Goal: Information Seeking & Learning: Stay updated

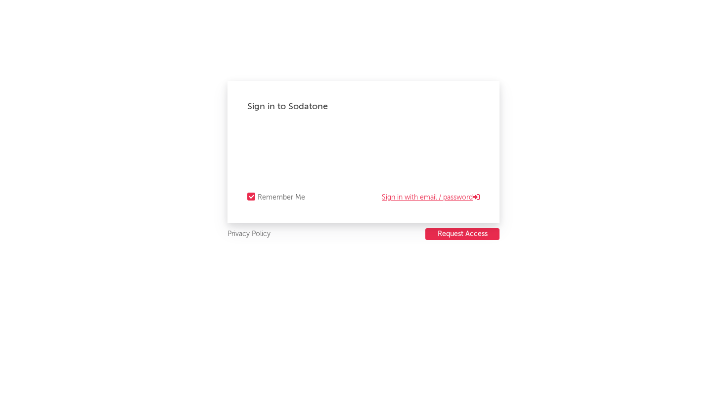
click at [439, 197] on link "Sign in with email / password" at bounding box center [431, 198] width 98 height 12
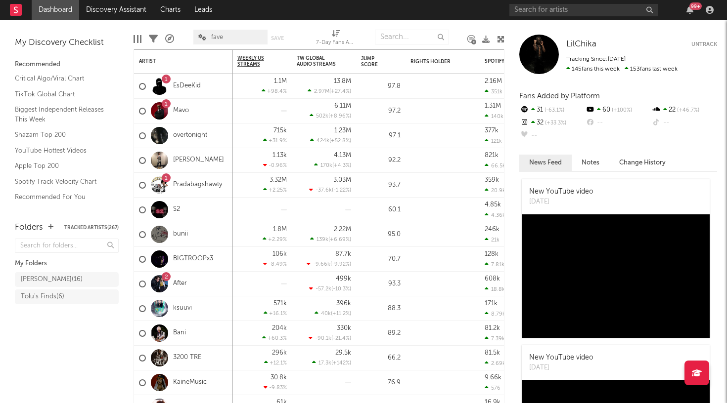
click at [74, 40] on div "My Discovery Checklist" at bounding box center [67, 43] width 104 height 12
click at [48, 91] on link "TikTok Global Chart" at bounding box center [62, 94] width 94 height 11
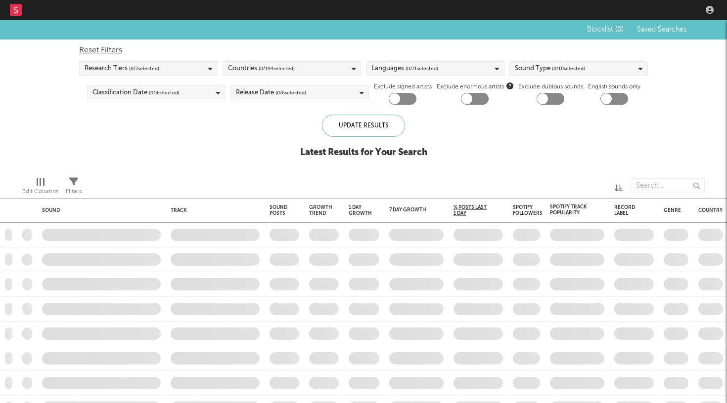
checkbox input "true"
